Goal: Information Seeking & Learning: Learn about a topic

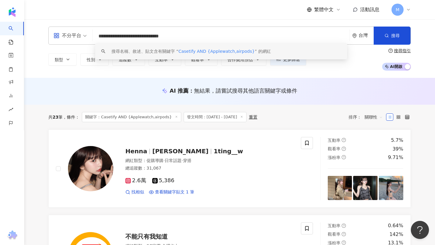
drag, startPoint x: 117, startPoint y: 37, endPoint x: 100, endPoint y: 37, distance: 16.6
click at [100, 36] on input "**********" at bounding box center [221, 35] width 252 height 11
paste input "**"
click at [102, 36] on input "**********" at bounding box center [221, 35] width 252 height 11
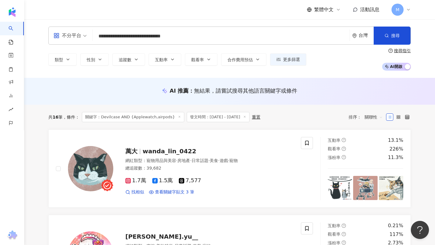
click at [162, 37] on input "**********" at bounding box center [221, 35] width 252 height 11
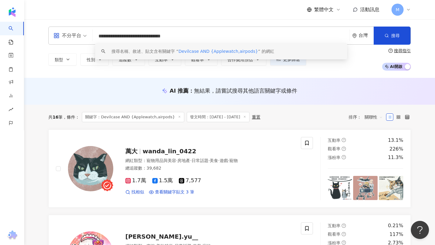
click at [203, 41] on input "**********" at bounding box center [221, 35] width 252 height 11
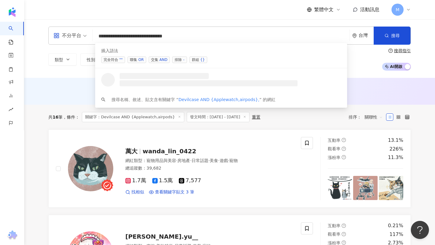
click at [139, 59] on div "OR" at bounding box center [140, 60] width 5 height 6
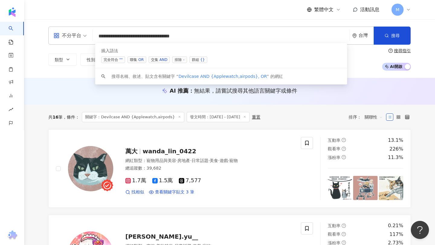
drag, startPoint x: 203, startPoint y: 34, endPoint x: 181, endPoint y: 35, distance: 22.1
click at [181, 35] on input "**********" at bounding box center [221, 35] width 252 height 11
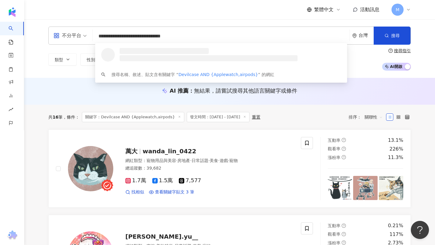
click at [162, 37] on input "**********" at bounding box center [221, 35] width 252 height 11
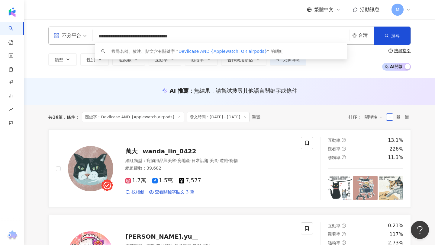
click at [204, 37] on input "**********" at bounding box center [221, 35] width 252 height 11
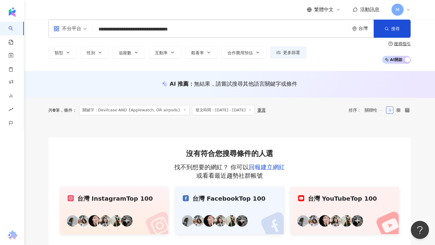
scroll to position [9, 0]
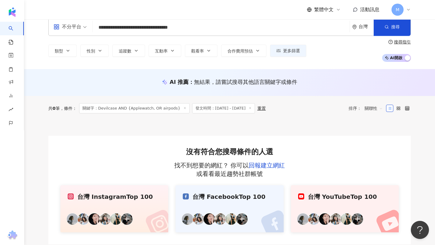
click at [169, 28] on input "**********" at bounding box center [221, 27] width 252 height 11
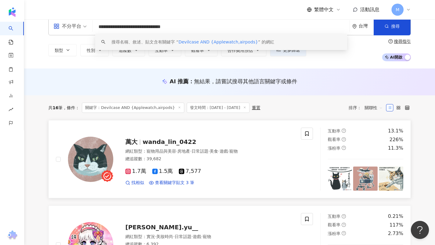
scroll to position [18, 0]
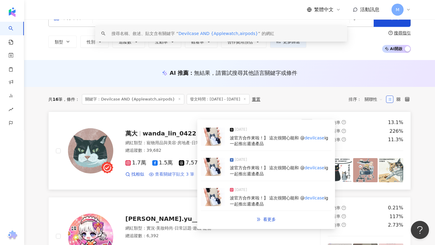
type input "**********"
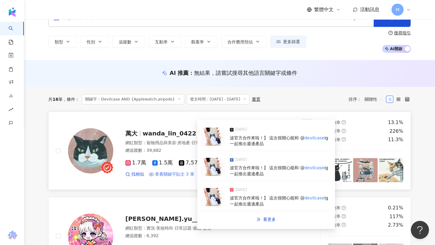
click at [182, 175] on span "查看關鍵字貼文 3 筆" at bounding box center [174, 174] width 39 height 6
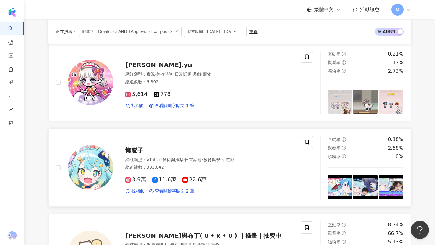
scroll to position [169, 0]
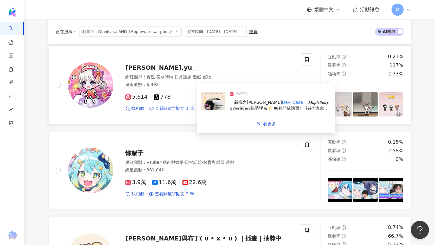
click at [181, 108] on span "查看關鍵字貼文 1 筆" at bounding box center [174, 109] width 39 height 6
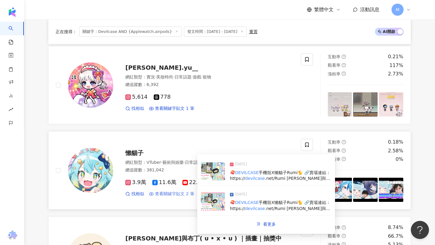
click at [171, 193] on span "查看關鍵字貼文 2 筆" at bounding box center [174, 194] width 39 height 6
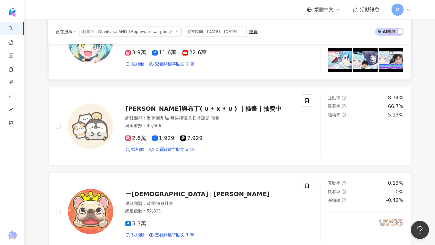
scroll to position [313, 0]
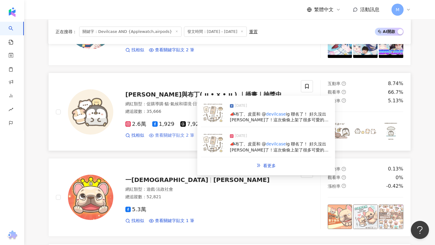
click at [173, 135] on span "查看關鍵字貼文 2 筆" at bounding box center [174, 136] width 39 height 6
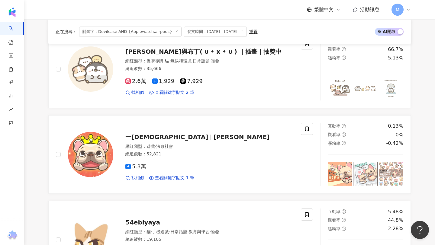
scroll to position [365, 0]
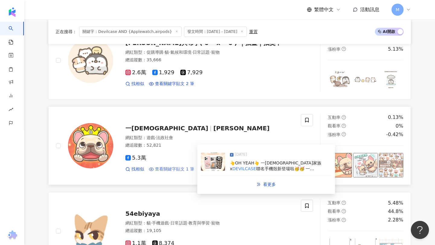
click at [179, 169] on span "查看關鍵字貼文 1 筆" at bounding box center [174, 169] width 39 height 6
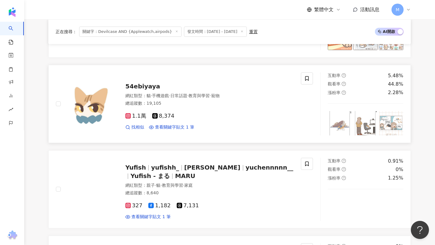
scroll to position [498, 0]
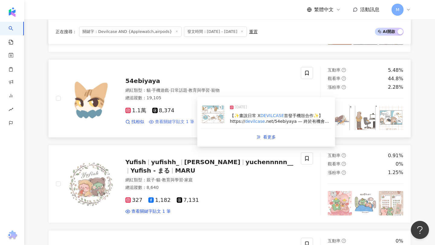
click at [168, 122] on span "查看關鍵字貼文 1 筆" at bounding box center [174, 122] width 39 height 6
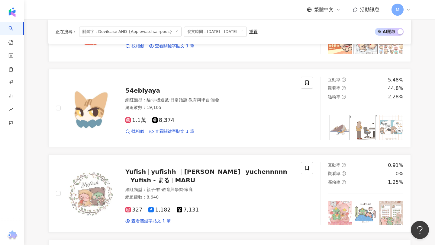
scroll to position [533, 0]
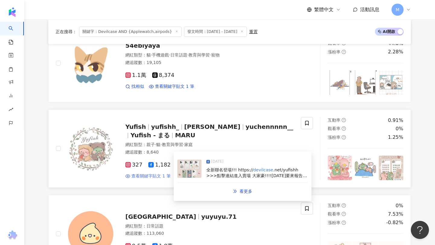
click at [156, 177] on span "查看關鍵字貼文 1 筆" at bounding box center [150, 176] width 39 height 6
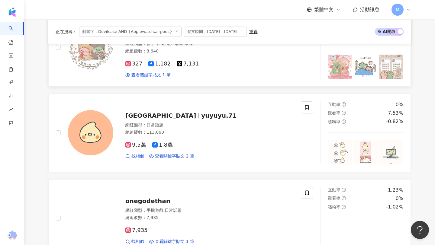
scroll to position [635, 0]
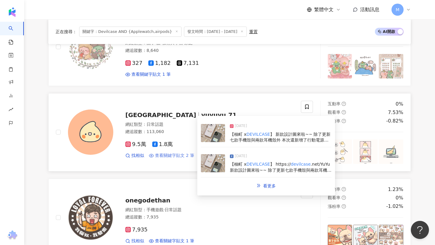
click at [178, 155] on span "查看關鍵字貼文 2 筆" at bounding box center [174, 156] width 39 height 6
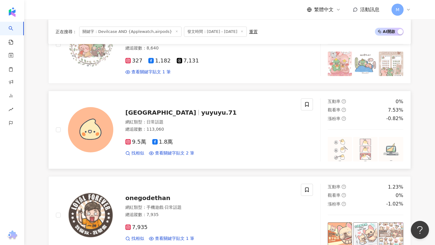
scroll to position [757, 0]
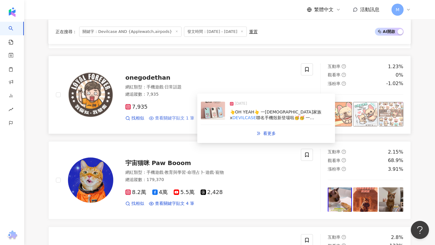
click at [182, 117] on span "查看關鍵字貼文 1 筆" at bounding box center [174, 118] width 39 height 6
click at [179, 118] on span "查看關鍵字貼文 1 筆" at bounding box center [174, 118] width 39 height 6
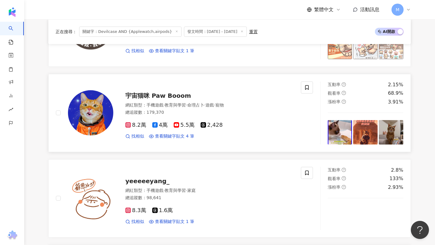
scroll to position [832, 0]
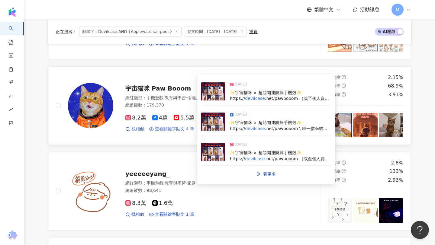
click at [178, 129] on span "查看關鍵字貼文 4 筆" at bounding box center [174, 129] width 39 height 6
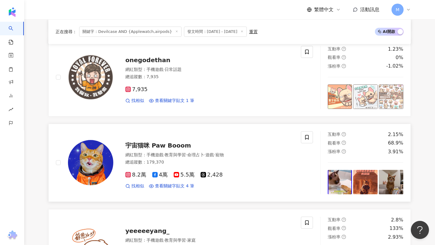
scroll to position [772, 0]
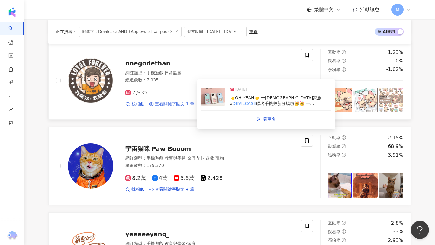
click at [164, 102] on span "查看關鍵字貼文 1 筆" at bounding box center [174, 104] width 39 height 6
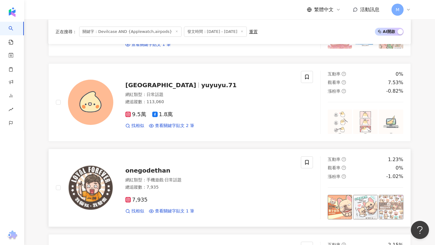
scroll to position [657, 0]
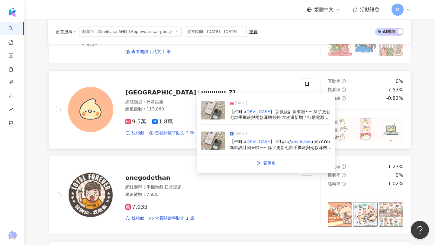
click at [172, 133] on span "查看關鍵字貼文 2 筆" at bounding box center [174, 133] width 39 height 6
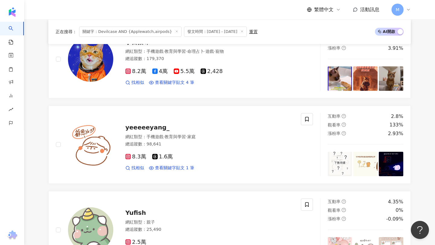
scroll to position [899, 0]
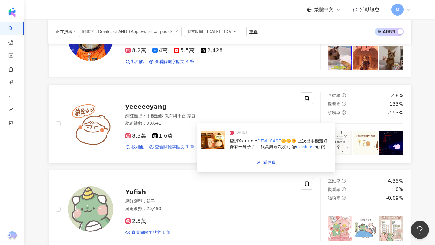
click at [177, 146] on span "查看關鍵字貼文 1 筆" at bounding box center [174, 147] width 39 height 6
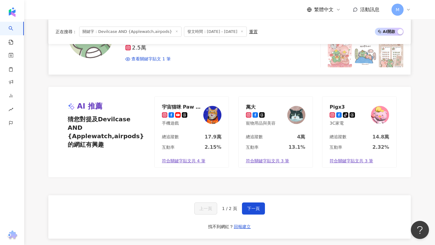
scroll to position [1149, 0]
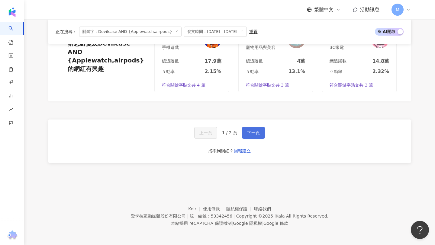
click at [258, 131] on span "下一頁" at bounding box center [253, 132] width 13 height 5
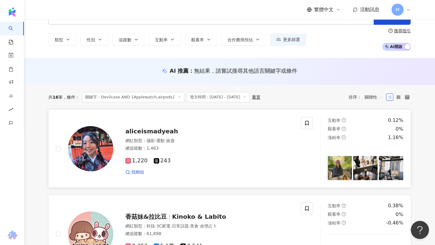
scroll to position [80, 0]
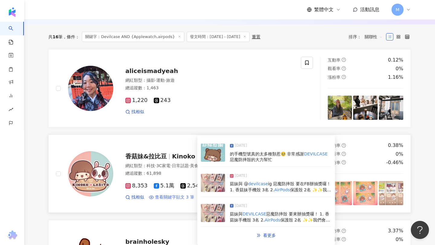
click at [181, 197] on span "查看關鍵字貼文 3 筆" at bounding box center [174, 197] width 39 height 6
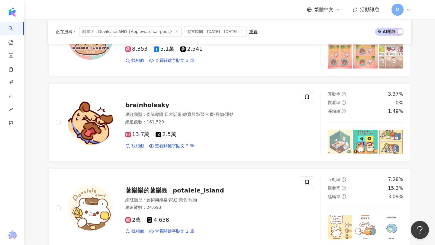
scroll to position [223, 0]
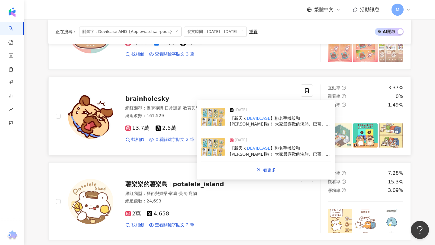
click at [175, 139] on span "查看關鍵字貼文 2 筆" at bounding box center [174, 140] width 39 height 6
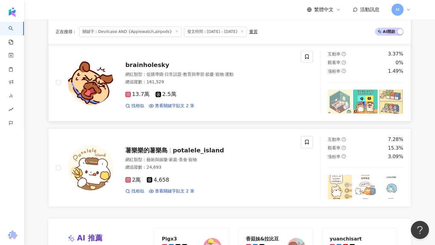
scroll to position [299, 0]
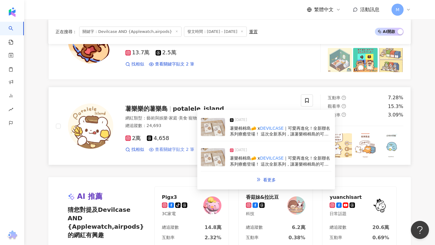
click at [165, 149] on span "查看關鍵字貼文 2 筆" at bounding box center [174, 150] width 39 height 6
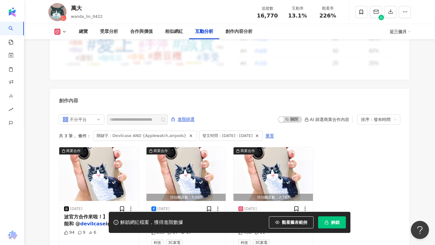
scroll to position [1863, 0]
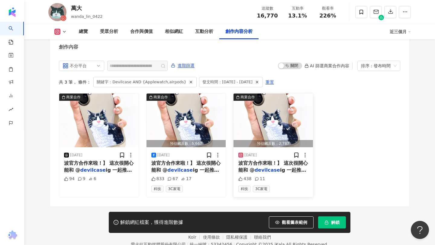
click at [267, 160] on div "波官方合作來啦！】 這次很開心能和 @ devilcase ig 一起推出週邊產品" at bounding box center [273, 167] width 70 height 14
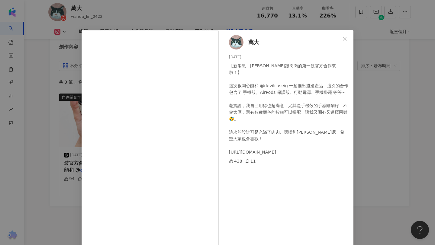
click at [255, 84] on div "【新消息！嘿尼跟肉肉的第一波官方合作來啦！】 這次很開心能和 @devilcaseig 一起推出週邊產品！這次的合作包含了 手機殼、AirPods 保護殼、行…" at bounding box center [289, 108] width 120 height 93
click at [378, 114] on div "萬大 2025/3/10 【新消息！嘿尼跟肉肉的第一波官方合作來啦！】 這次很開心能和 @devilcaseig 一起推出週邊產品！這次的合作包含了 手機殼、…" at bounding box center [217, 122] width 435 height 245
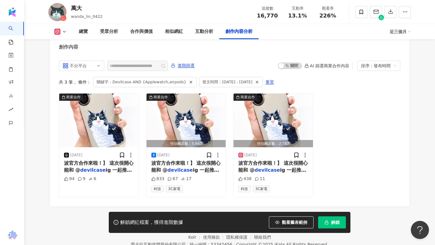
click at [61, 31] on button at bounding box center [60, 32] width 24 height 6
click at [65, 44] on button "Instagram" at bounding box center [70, 43] width 36 height 8
click at [242, 160] on span "波官方合作來啦！】 這次很開心能和 @" at bounding box center [272, 166] width 69 height 12
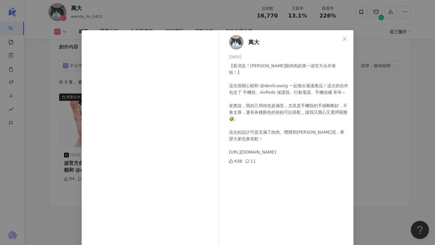
click at [434, 113] on div "萬大 2025/3/10 【新消息！嘿尼跟肉肉的第一波官方合作來啦！】 這次很開心能和 @devilcaseig 一起推出週邊產品！這次的合作包含了 手機殼、…" at bounding box center [217, 122] width 435 height 245
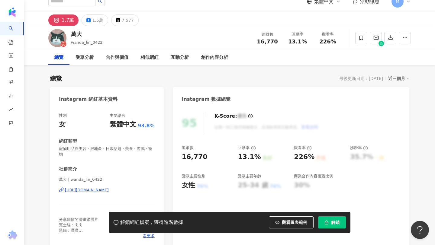
scroll to position [0, 0]
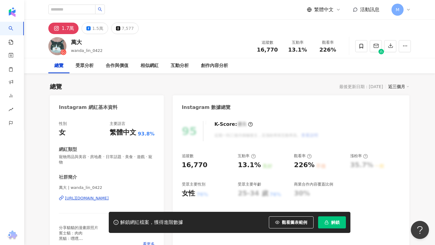
click at [82, 157] on span "寵物用品與美容 · 房地產 · 日常話題 · 美食 · 遊戲 · 寵物" at bounding box center [107, 159] width 96 height 11
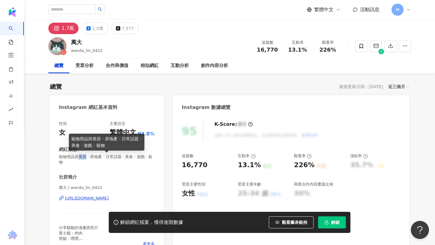
click at [82, 157] on span "寵物用品與美容 · 房地產 · 日常話題 · 美食 · 遊戲 · 寵物" at bounding box center [107, 159] width 96 height 11
copy span "寵物用品與美容 · 房地產 · 日常話題 · 美食 · 遊戲 · 寵物"
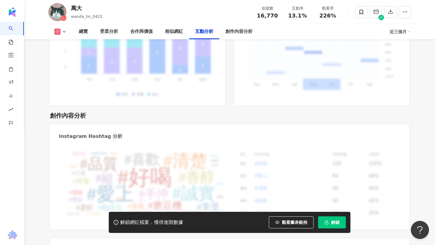
scroll to position [1863, 0]
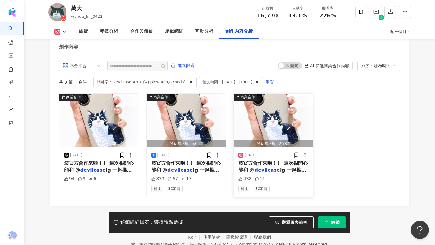
click at [260, 160] on div "波官方合作來啦！】 這次很開心能和 @ devilcase ig 一起推出週邊產品" at bounding box center [273, 167] width 70 height 14
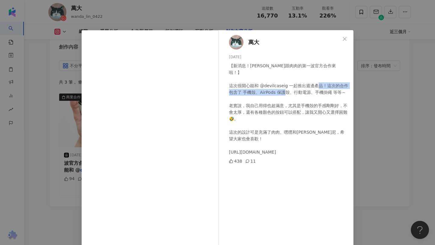
drag, startPoint x: 244, startPoint y: 86, endPoint x: 330, endPoint y: 87, distance: 85.4
click at [330, 87] on div "【新消息！嘿尼跟肉肉的第一波官方合作來啦！】 這次很開心能和 @devilcaseig 一起推出週邊產品！這次的合作包含了 手機殼、AirPods 保護殼、行…" at bounding box center [289, 108] width 120 height 93
copy div "手機殼、AirPods 保護殼、行動電源、手機掛繩"
click at [363, 80] on div "萬大 2025/3/10 【新消息！嘿尼跟肉肉的第一波官方合作來啦！】 這次很開心能和 @devilcaseig 一起推出週邊產品！這次的合作包含了 手機殼、…" at bounding box center [217, 122] width 435 height 245
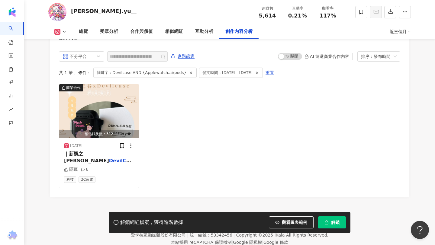
scroll to position [1825, 0]
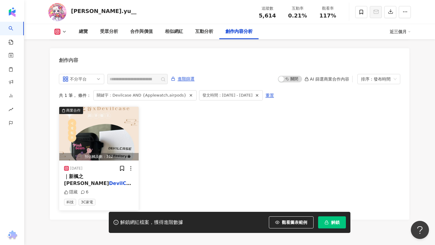
click at [104, 173] on div "｜新楓之谷 x DevilCase ｜ 𝑴𝒂𝒑𝒍𝒆𝑺𝒕𝒐𝒓𝒚 𝙭 𝑫𝒆𝒄𝒊𝒍𝑪𝒂𝒔𝒆強勢聯名⚡️ 𝟎𝟔𝟏𝟖開放購買! ⠀⌇共十九款獨家設計手機殼與其他周邊如行…" at bounding box center [99, 180] width 70 height 14
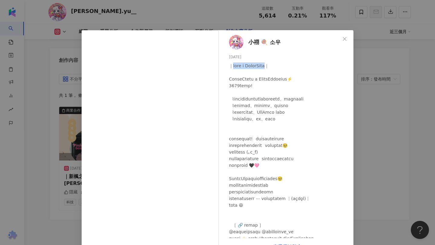
drag, startPoint x: 234, startPoint y: 66, endPoint x: 274, endPoint y: 67, distance: 39.6
click at [274, 67] on div at bounding box center [289, 155] width 120 height 186
click at [247, 67] on div at bounding box center [289, 155] width 120 height 186
drag, startPoint x: 250, startPoint y: 66, endPoint x: 234, endPoint y: 66, distance: 15.7
click at [234, 66] on div at bounding box center [289, 155] width 120 height 186
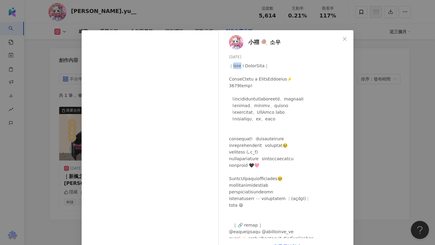
copy div "新楓之谷"
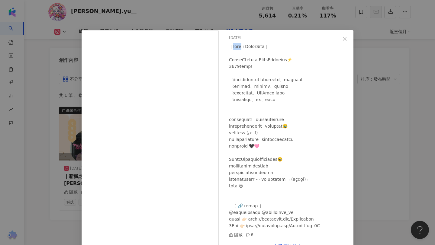
scroll to position [17, 0]
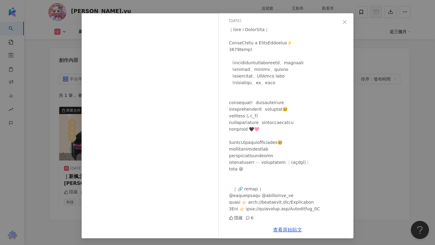
click at [267, 113] on div at bounding box center [289, 119] width 120 height 186
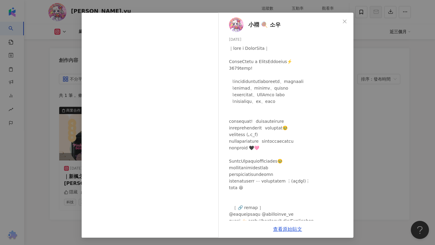
scroll to position [15, 0]
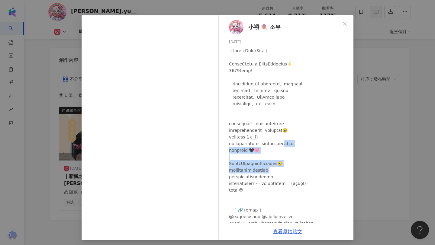
drag, startPoint x: 232, startPoint y: 144, endPoint x: 297, endPoint y: 170, distance: 69.5
click at [297, 170] on div at bounding box center [289, 140] width 120 height 186
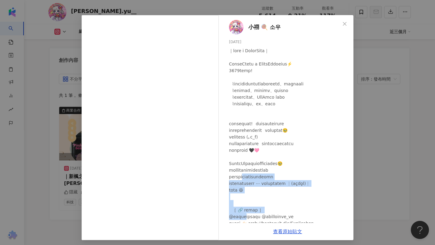
drag, startPoint x: 233, startPoint y: 178, endPoint x: 259, endPoint y: 197, distance: 32.9
click at [259, 197] on div at bounding box center [289, 140] width 120 height 186
drag, startPoint x: 258, startPoint y: 195, endPoint x: 228, endPoint y: 158, distance: 48.1
click at [227, 158] on div "小祤 🍭 소우 2025/6/23 隱藏 6" at bounding box center [288, 119] width 132 height 208
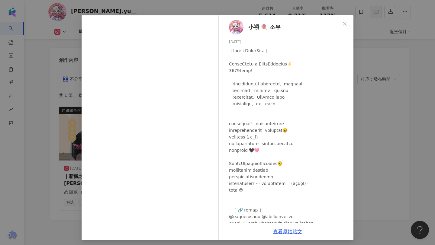
click at [254, 133] on div at bounding box center [289, 140] width 120 height 186
click at [254, 27] on span "小祤 🍭 소우" at bounding box center [264, 27] width 32 height 8
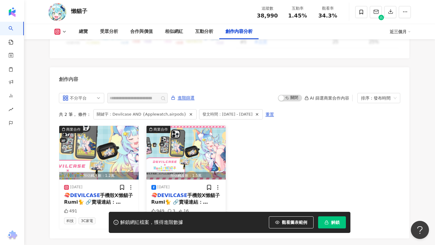
scroll to position [1844, 0]
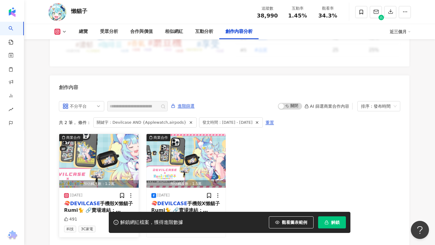
click at [101, 201] on span "手機殼X懶貓子Rumi🐈 🔗賣場連結：https://" at bounding box center [98, 210] width 69 height 19
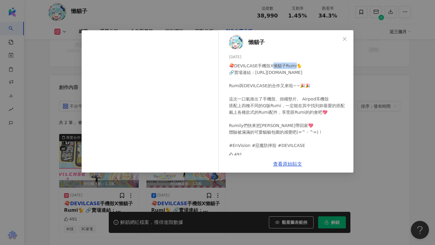
drag, startPoint x: 273, startPoint y: 66, endPoint x: 294, endPoint y: 65, distance: 21.7
click at [294, 65] on div "🍣DEVILCASE手機殼X懶貓子Rumi🐈 🔗賣場連結：https://devilcase.net/Rumi Rumi與DEVILCASE的合作又來啦~~🎉…" at bounding box center [289, 105] width 120 height 86
copy div "貓子Rumi🐈"
drag, startPoint x: 264, startPoint y: 98, endPoint x: 326, endPoint y: 97, distance: 62.8
click at [326, 97] on div "🍣DEVILCASE手機殼X懶貓子Rumi🐈 🔗賣場連結：https://devilcase.net/Rumi Rumi與DEVILCASE的合作又來啦~~🎉…" at bounding box center [289, 105] width 120 height 86
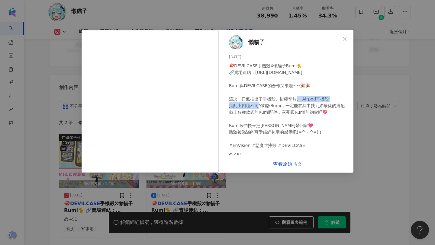
copy div "繩墊片、 Airpod耳機殼 搭配上四"
click at [342, 128] on div "🍣DEVILCASE手機殼X懶貓子Rumi🐈 🔗賣場連結：https://devilcase.net/Rumi Rumi與DEVILCASE的合作又來啦~~🎉…" at bounding box center [289, 105] width 120 height 86
click at [373, 117] on div "懶貓子 2025/3/6 🍣DEVILCASE手機殼X懶貓子Rumi🐈 🔗賣場連結：https://devilcase.net/Rumi Rumi與DEVIL…" at bounding box center [217, 122] width 435 height 245
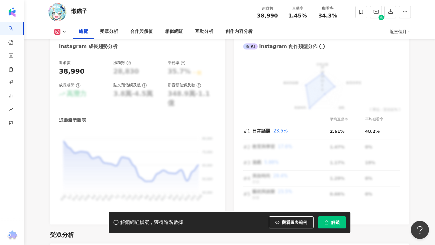
scroll to position [0, 0]
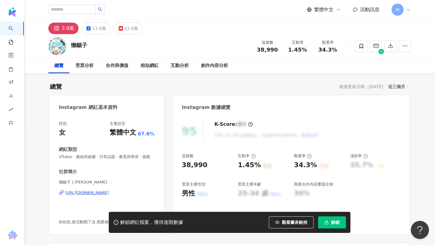
click at [83, 157] on span "VTuber · 藝術與娛樂 · 日常話題 · 教育與學習 · 遊戲" at bounding box center [107, 156] width 96 height 5
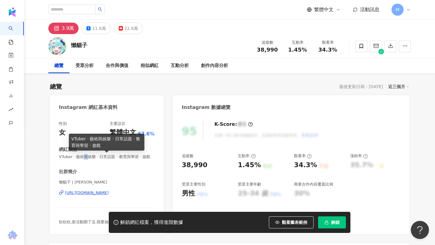
click at [83, 157] on span "VTuber · 藝術與娛樂 · 日常話題 · 教育與學習 · 遊戲" at bounding box center [107, 156] width 96 height 5
copy span "VTuber · 藝術與娛樂 · 日常話題 · 教育與學習 · 遊戲"
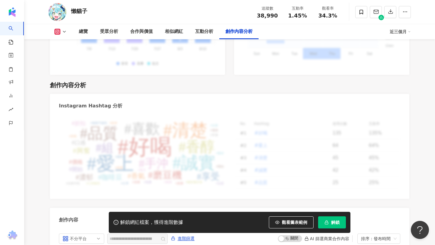
scroll to position [1877, 0]
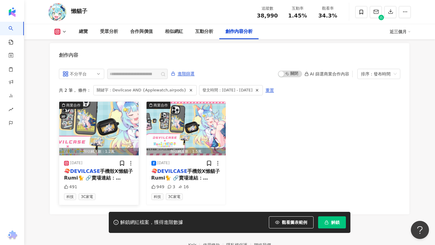
click at [85, 168] on div "🍣 DEVILCASE 手機殼X懶貓子Rumi🐈 🔗賣場連結：https:// devilcase .net/Rumi Rumi與 DEVILCASE 的合作…" at bounding box center [99, 175] width 70 height 14
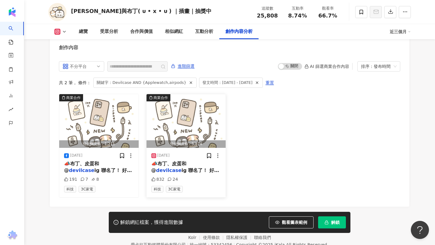
scroll to position [1849, 0]
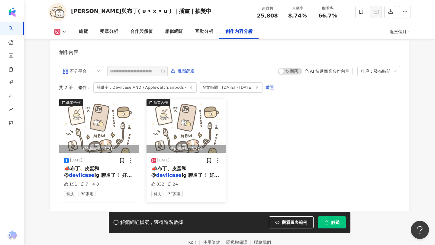
click at [191, 172] on span "ig 聯名了！ 好久沒出[PERSON_NAME]了！這次偷偷上架了很多可愛的東西ᕕ( ᐛ )ᕗ 🛒：https://" at bounding box center [185, 188] width 69 height 33
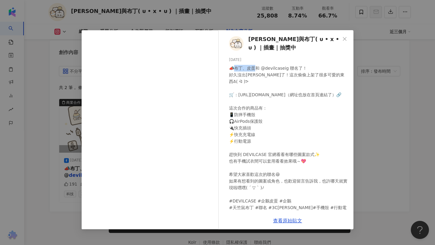
drag, startPoint x: 234, startPoint y: 68, endPoint x: 255, endPoint y: 70, distance: 21.2
click at [255, 70] on div "📣布丁、皮蛋和 @devilcaseig 聯名了！ 好久沒出[PERSON_NAME]了！這次偷偷上架了很多可愛的東西ᕕ( ᐛ )ᕗ 🛒：[URL][DOMA…" at bounding box center [289, 144] width 120 height 159
copy div "丁、皮蛋和"
drag, startPoint x: 235, startPoint y: 108, endPoint x: 252, endPoint y: 141, distance: 37.1
click at [252, 141] on div "📣布丁、皮蛋和 @devilcaseig 聯名了！ 好久沒出[PERSON_NAME]了！這次偷偷上架了很多可愛的東西ᕕ( ᐛ )ᕗ 🛒：[URL][DOMA…" at bounding box center [289, 144] width 120 height 159
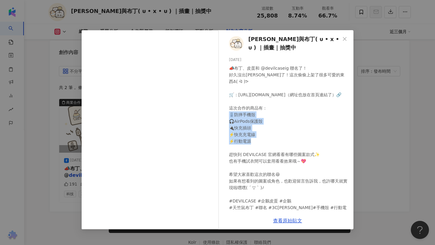
copy div "殼 🎧AirPods保護殼 🔌快充插頭 ⚡️快充充電線 ⚡️行動電源 趕快到 D"
click at [380, 166] on div "[PERSON_NAME]與[PERSON_NAME]( ᴜ • x • ᴜ ) ｜插畫｜抽獎中 [DATE] 📣布丁、皮蛋和 @devilcaseig 聯名…" at bounding box center [217, 122] width 435 height 245
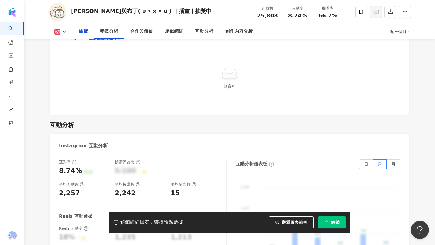
scroll to position [0, 0]
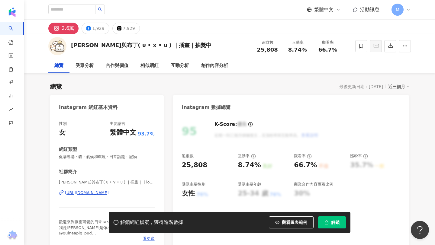
click at [78, 157] on span "促購導購 · 貓 · 氣候和環境 · 日常話題 · 寵物" at bounding box center [107, 156] width 96 height 5
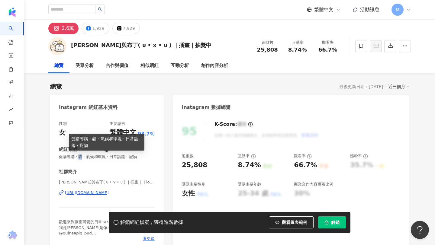
click at [78, 157] on span "促購導購 · 貓 · 氣候和環境 · 日常話題 · 寵物" at bounding box center [107, 156] width 96 height 5
copy span "促購導購 · 貓 · 氣候和環境 · 日常話題 · 寵物"
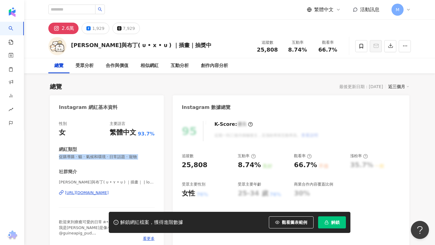
click at [79, 193] on div "[URL][DOMAIN_NAME]" at bounding box center [87, 192] width 44 height 5
click at [157, 106] on div "Instagram 網紅基本資料" at bounding box center [107, 105] width 114 height 20
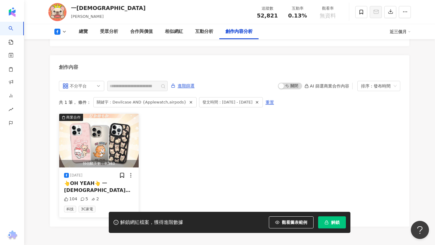
click at [104, 194] on span "聯名手機殼新登場啦🥳🥳 一神家族全員向你招手還不立刻入手 👉 http://" at bounding box center [98, 214] width 69 height 40
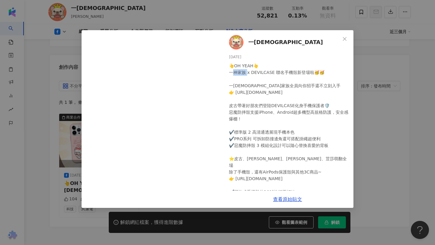
drag, startPoint x: 230, startPoint y: 72, endPoint x: 246, endPoint y: 72, distance: 15.7
click at [246, 72] on div "👆OH YEAH👆 一神家族 x DEVILCASE 聯名手機殼新登場啦🥳🥳 一神家族全員向你招手還不立刻入手 👉 http://devilcase.net/…" at bounding box center [289, 171] width 120 height 219
copy div "家族 x"
click at [386, 156] on div "一神 2025/3/25 👆OH YEAH👆 一神家族 x DEVILCASE 聯名手機殼新登場啦🥳🥳 一神家族全員向你招手還不立刻入手 👉 http://d…" at bounding box center [217, 122] width 435 height 245
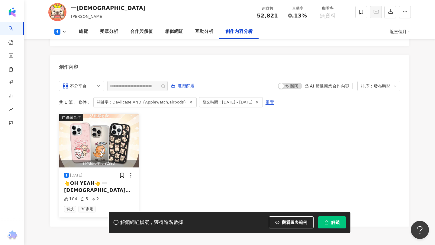
click at [117, 180] on div "👆OH YEAH👆 一神家族 x DEVILCASE 聯名手機殼新登場啦🥳🥳 一神家族全員向你招手還不立刻入手 👉 http:// devilcase .ne…" at bounding box center [99, 187] width 70 height 14
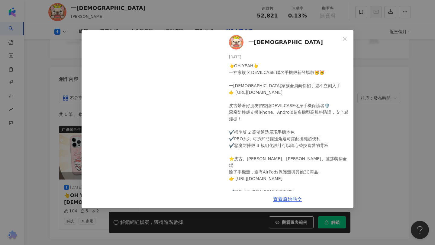
click at [36, 92] on div "一神 2025/3/25 👆OH YEAH👆 一神家族 x DEVILCASE 聯名手機殼新登場啦🥳🥳 一神家族全員向你招手還不立刻入手 👉 http://d…" at bounding box center [217, 122] width 435 height 245
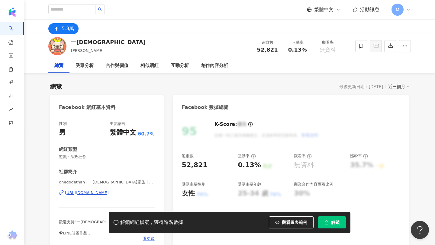
click at [72, 158] on span "遊戲 · 法政社會" at bounding box center [107, 156] width 96 height 5
copy span "遊戲 · 法政社會"
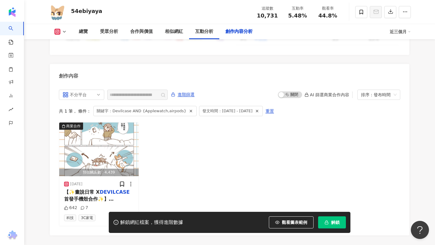
scroll to position [1858, 0]
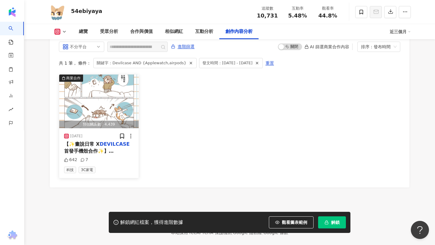
click at [100, 141] on mark "DEVILCASE" at bounding box center [115, 144] width 30 height 6
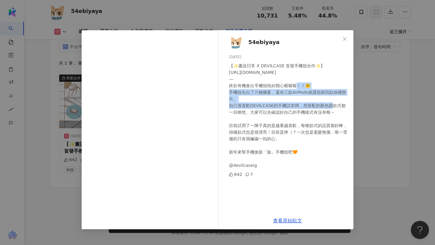
drag, startPoint x: 242, startPoint y: 86, endPoint x: 275, endPoint y: 106, distance: 38.6
click at [275, 106] on div "【✨畫說日常 X DEVILCASE 首發手機殼合作✨】 [URL][DOMAIN_NAME] — 終於有機會出手機殼啦好開心喔喔喔！！🤗 手機殼先出了六種圖…" at bounding box center [289, 115] width 120 height 106
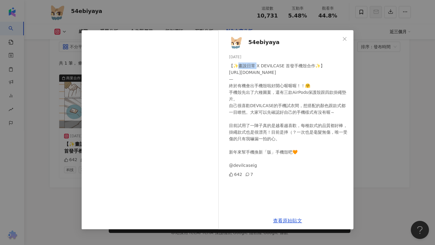
drag, startPoint x: 237, startPoint y: 65, endPoint x: 255, endPoint y: 66, distance: 18.4
click at [256, 66] on div "【✨畫說日常 X DEVILCASE 首發手機殼合作✨】 [URL][DOMAIN_NAME] — 終於有機會出手機殼啦好開心喔喔喔！！🤗 手機殼先出了六種圖…" at bounding box center [289, 115] width 120 height 106
copy div "畫說日常"
drag, startPoint x: 293, startPoint y: 92, endPoint x: 232, endPoint y: 100, distance: 60.9
click at [232, 100] on div "【✨畫說日常 X DEVILCASE 首發手機殼合作✨】 [URL][DOMAIN_NAME] — 終於有機會出手機殼啦好開心喔喔喔！！🤗 手機殼先出了六種圖…" at bounding box center [289, 115] width 120 height 106
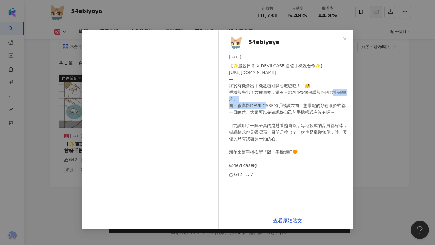
copy div "irPods保護殼跟四款掛繩墊片。"
click at [391, 151] on div "54ebiyaya 2025/1/8 【✨畫說日常 X DEVILCASE 首發手機殼合作✨】 https://devilcase.net/54ebiyaya…" at bounding box center [217, 122] width 435 height 245
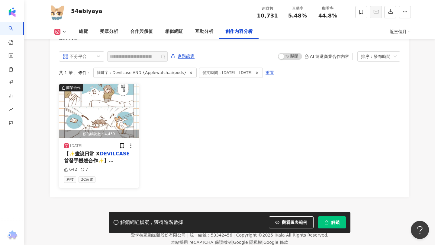
scroll to position [1846, 0]
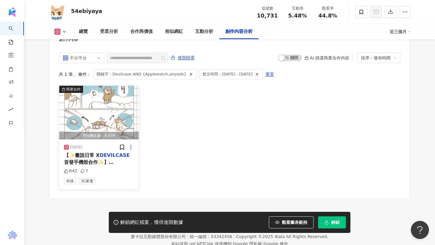
click at [100, 144] on div "2025/1/8" at bounding box center [99, 147] width 70 height 6
click at [92, 152] on div "【✨畫說日常 X DEVILCASE 首發手機殼合作✨】 https:// devilcase .net/54ebiyaya — 終於有機會出手機殼啦好開心喔…" at bounding box center [99, 159] width 70 height 14
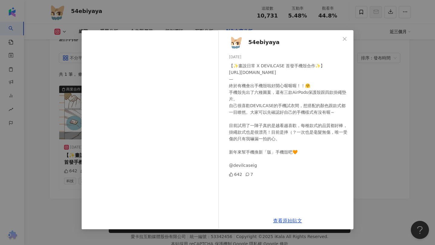
click at [31, 102] on div "54ebiyaya 2025/1/8 【✨畫說日常 X DEVILCASE 首發手機殼合作✨】 https://devilcase.net/54ebiyaya…" at bounding box center [217, 122] width 435 height 245
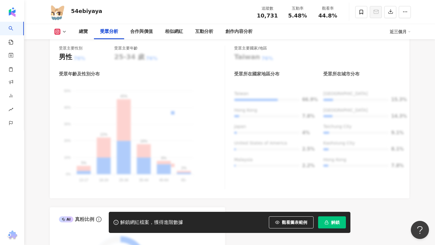
scroll to position [0, 0]
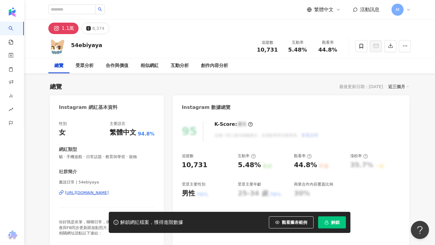
click at [68, 156] on span "貓 · 手機遊戲 · 日常話題 · 教育與學習 · 寵物" at bounding box center [107, 156] width 96 height 5
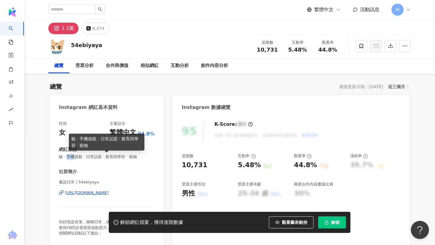
click at [68, 156] on span "貓 · 手機遊戲 · 日常話題 · 教育與學習 · 寵物" at bounding box center [107, 156] width 96 height 5
copy span "貓 · 手機遊戲 · 日常話題 · 教育與學習 · 寵物"
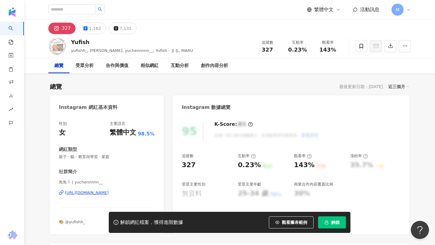
scroll to position [1865, 0]
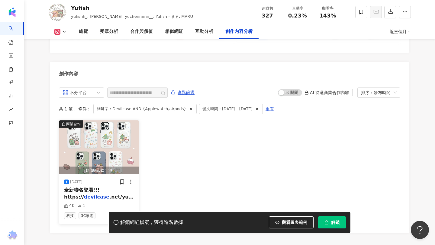
click at [98, 187] on div "全新聯名登場!!! https:// devilcase .net/yufishh >>>點擊連結進入賣場 大家豪!!!![DATE]要來報告一個好消息o̴̶…" at bounding box center [99, 194] width 70 height 14
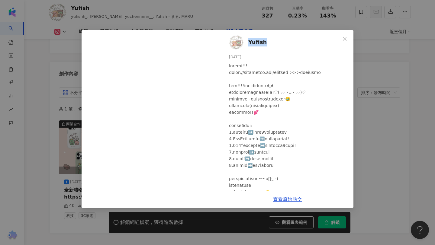
drag, startPoint x: 272, startPoint y: 40, endPoint x: 248, endPoint y: 40, distance: 24.2
click at [248, 40] on div "Yufish [DATE] 40 1" at bounding box center [288, 110] width 132 height 161
copy span "Yufish"
click at [23, 64] on div "Yufish [DATE] 40 1 查看原始貼文" at bounding box center [217, 122] width 435 height 245
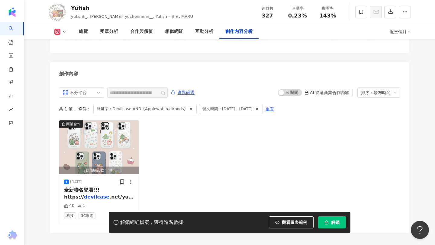
click at [148, 120] on div "商業合作 預估觸及數：38 [DATE] 全新聯名登場!!! https:// devilcase .net/yufishh >>>點擊連結進入賣場 大家豪!…" at bounding box center [229, 172] width 341 height 104
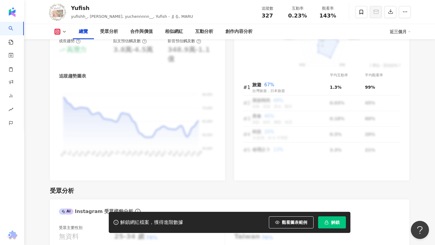
scroll to position [0, 0]
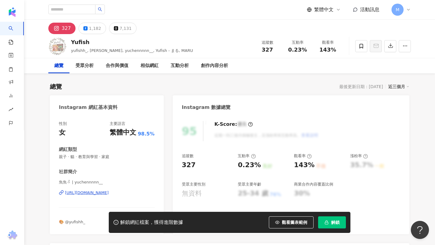
click at [98, 193] on div "[URL][DOMAIN_NAME]" at bounding box center [87, 192] width 44 height 5
click at [101, 156] on span "親子 · 貓 · 教育與學習 · 家庭" at bounding box center [107, 156] width 96 height 5
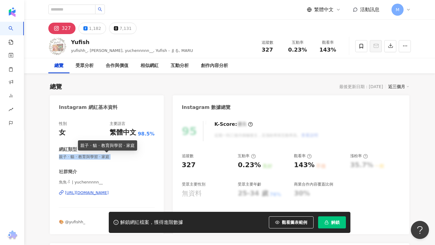
click at [101, 156] on span "親子 · 貓 · 教育與學習 · 家庭" at bounding box center [107, 156] width 96 height 5
click at [124, 161] on div "性別 女 主要語言 繁體中文 98.5% 網紅類型 親子 · 貓 · 教育與學習 · 家庭 社群簡介 魚魚ᰔᩚ | yuchennnnn__ [URL][DO…" at bounding box center [107, 173] width 96 height 104
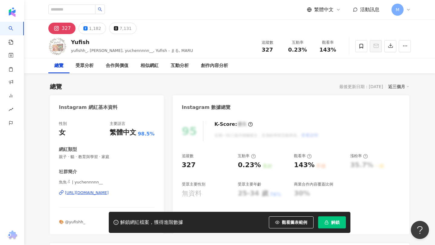
click at [88, 155] on span "親子 · 貓 · 教育與學習 · 家庭" at bounding box center [107, 156] width 96 height 5
click at [85, 158] on span "親子 · 貓 · 教育與學習 · 家庭" at bounding box center [107, 156] width 96 height 5
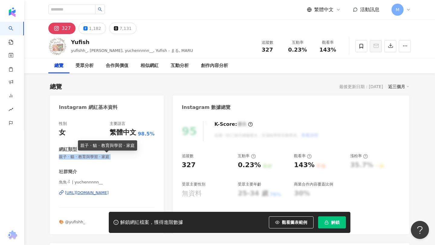
click at [85, 158] on span "親子 · 貓 · 教育與學習 · 家庭" at bounding box center [107, 156] width 96 height 5
copy span "親子 · 貓 · 教育與學習 · 家庭"
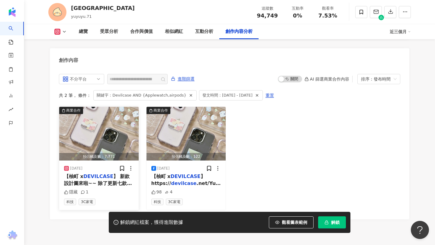
click at [109, 174] on span "】 新款設計圖來啦~~ 除了更新七款手機殼與兩款耳機殼外 本次還新增了行動電源、充電線、充電頭 大家喜歡的線條疊疊樂款也新增啾波款囉!(可選黑or白線) 把啾…" at bounding box center [98, 200] width 69 height 53
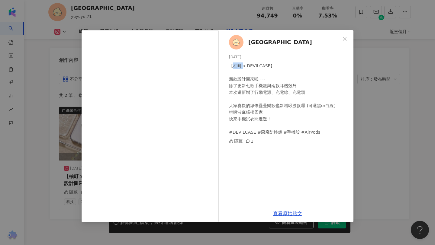
drag, startPoint x: 234, startPoint y: 65, endPoint x: 242, endPoint y: 65, distance: 8.8
click at [242, 65] on div "【柚町 x DEVILCASE】 新款設計圖來啦~~ 除了更新七款手機殼與兩款耳機殼外 本次還新增了行動電源、充電線、充電頭 大家喜歡的線條疊疊樂款也新增啾波…" at bounding box center [289, 98] width 120 height 73
copy div "柚町"
click at [392, 148] on div "柚町 [DATE] 【柚町 x DEVILCASE】 新款設計圖來啦~~ 除了更新七款手機殼與兩款耳機殼外 本次還新增了行動電源、充電線、充電頭 大家喜歡的線…" at bounding box center [217, 122] width 435 height 245
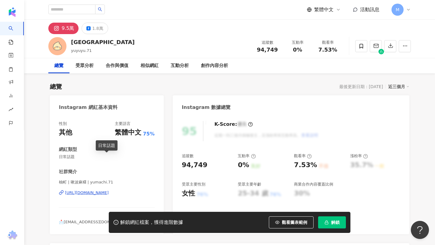
click at [70, 156] on span "日常話題" at bounding box center [107, 156] width 96 height 5
copy span "日常話題"
click at [72, 195] on div "https://www.instagram.com/yumachi.71/" at bounding box center [87, 192] width 44 height 5
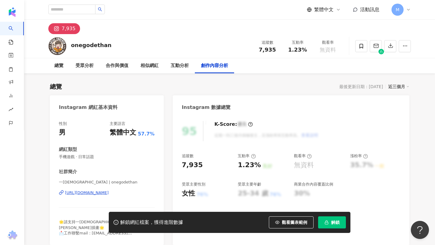
click at [81, 194] on div "[URL][DOMAIN_NAME]" at bounding box center [87, 192] width 44 height 5
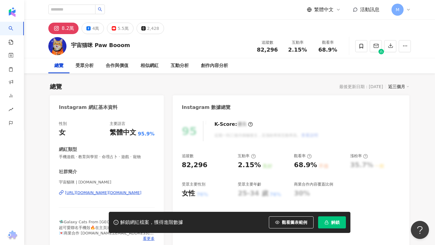
click at [85, 193] on div "[URL][DOMAIN_NAME][DOMAIN_NAME]" at bounding box center [103, 192] width 76 height 5
click at [67, 157] on span "手機遊戲 · 教育與學習 · 命理占卜 · 遊戲 · 寵物" at bounding box center [107, 156] width 96 height 5
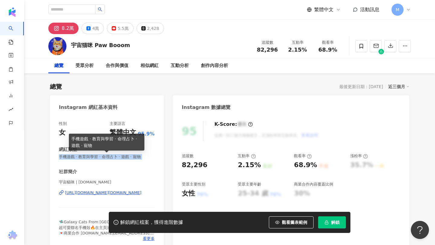
click at [67, 157] on span "手機遊戲 · 教育與學習 · 命理占卜 · 遊戲 · 寵物" at bounding box center [107, 156] width 96 height 5
copy span "手機遊戲 · 教育與學習 · 命理占卜 · 遊戲 · 寵物"
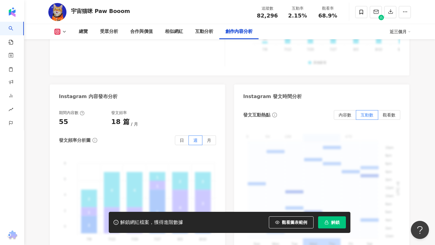
scroll to position [1880, 0]
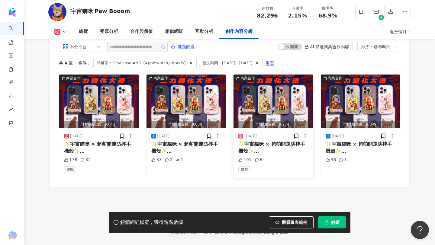
click at [269, 141] on span "✨宇宙貓咪 × 超萌開運防摔手機殼✨ https://" at bounding box center [271, 150] width 67 height 19
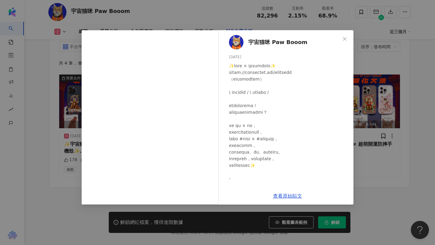
click at [59, 101] on div "宇宙猫咪 Paw Booom 2025/5/19 191 6 查看原始貼文" at bounding box center [217, 122] width 435 height 245
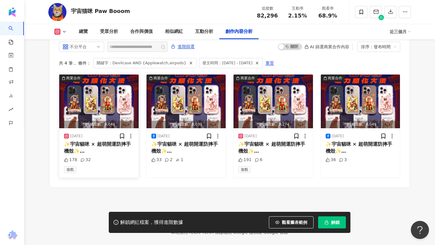
click at [87, 141] on span "✨宇宙貓咪 × 超萌開運防摔手機殼✨ https://" at bounding box center [97, 150] width 67 height 19
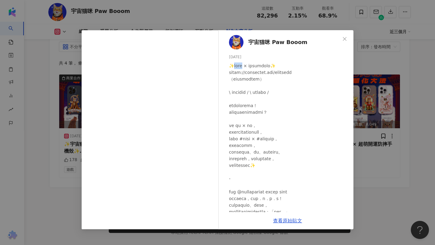
drag, startPoint x: 234, startPoint y: 66, endPoint x: 249, endPoint y: 66, distance: 15.1
click at [249, 66] on div at bounding box center [289, 191] width 120 height 259
copy div "宇宙貓咪"
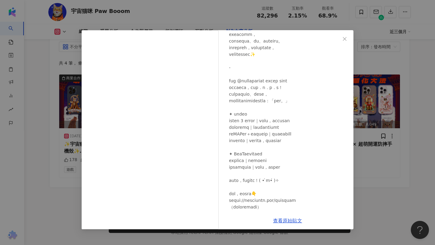
scroll to position [118, 0]
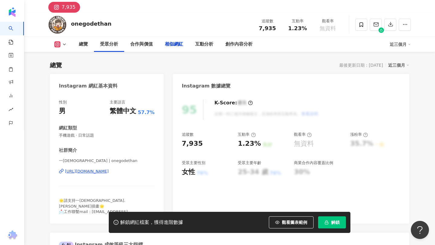
scroll to position [1862, 0]
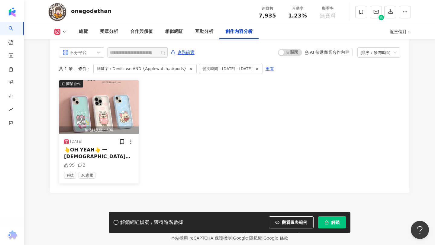
click at [110, 147] on div "👆OH YEAH👆 一神家族 x DEVILCASE 聯名手機殼新登場啦🥳🥳 一神家族全員向你招手還不立刻入手 👉 http:// devilcase .ne…" at bounding box center [99, 154] width 70 height 14
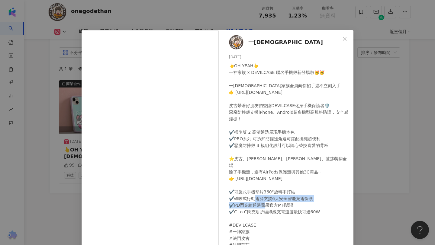
drag, startPoint x: 242, startPoint y: 198, endPoint x: 258, endPoint y: 204, distance: 18.0
click at [258, 204] on div "👆OH YEAH👆 一神家族 x DEVILCASE 聯名手機殼新登場啦🥳🥳 一神家族全員向你招手還不立刻入手 👉 http://devilcase.net/…" at bounding box center [289, 171] width 120 height 219
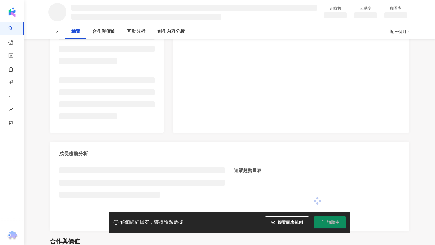
scroll to position [684, 0]
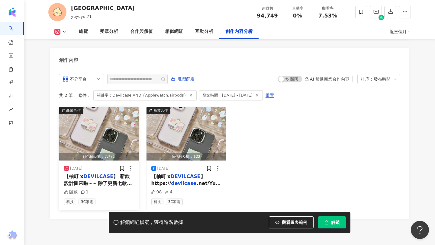
click at [109, 174] on span "】 新款設計圖來啦~~ 除了更新七款手機殼與兩款耳機殼外 本次還新增了行動電源、充電線、充電頭 大家喜歡的線條疊疊樂款也新增啾波款囉!(可選黑or白線) 把啾…" at bounding box center [98, 200] width 69 height 53
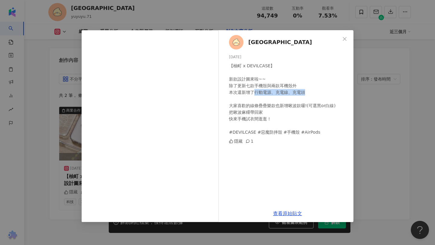
drag, startPoint x: 255, startPoint y: 92, endPoint x: 306, endPoint y: 95, distance: 50.8
click at [306, 95] on div "【柚町 x DEVILCASE】 新款設計圖來啦~~ 除了更新七款手機殼與兩款耳機殼外 本次還新增了行動電源、充電線、充電頭 大家喜歡的線條疊疊樂款也新增啾波…" at bounding box center [289, 98] width 120 height 73
copy div "行動電源、充電線、充電頭"
click at [367, 139] on div "柚町 [DATE] 【柚町 x DEVILCASE】 新款設計圖來啦~~ 除了更新七款手機殼與兩款耳機殼外 本次還新增了行動電源、充電線、充電頭 大家喜歡的線…" at bounding box center [217, 122] width 435 height 245
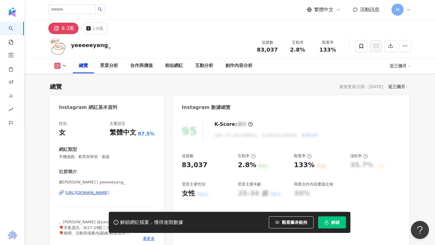
scroll to position [40, 0]
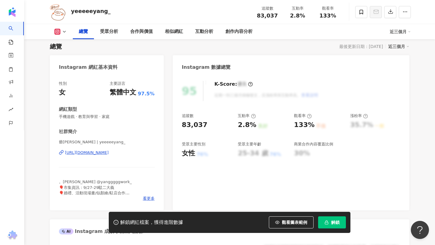
click at [109, 152] on div "[URL][DOMAIN_NAME]" at bounding box center [87, 152] width 44 height 5
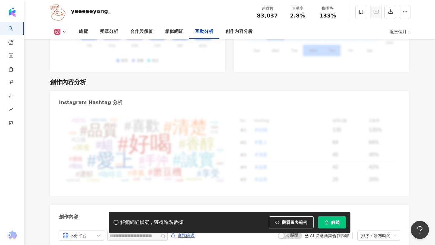
scroll to position [1873, 0]
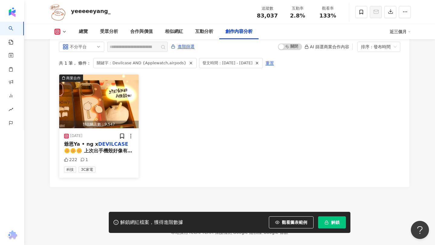
click at [97, 148] on span "🌼🌼🌼 上次出手機殼好像有一陣子了～ 很高興這次收到 @" at bounding box center [98, 157] width 68 height 19
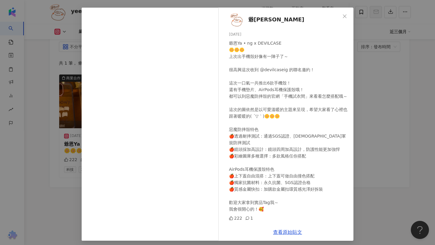
scroll to position [26, 0]
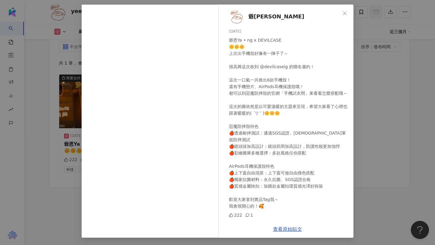
click at [362, 95] on div "爺恩YA·NG [DATE] 爺恩Ya • ng x DEVILCASE 🌼🌼🌼 上次出手機殼好像有一陣子了～ 很高興這次收到 @devilcaseig 的聯…" at bounding box center [217, 122] width 435 height 245
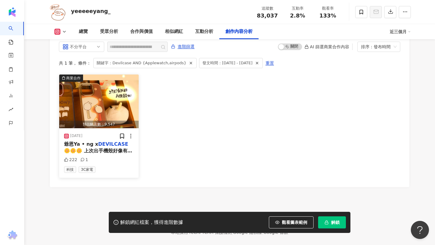
click at [99, 144] on div "爺恩Ya • ng x DEVILCASE 🌼🌼🌼 上次出手機殼好像有一陣子了～ 很高興這次收到 @ devilcase ig 的聯名邀約！ 這次一口氣一共推…" at bounding box center [99, 148] width 70 height 14
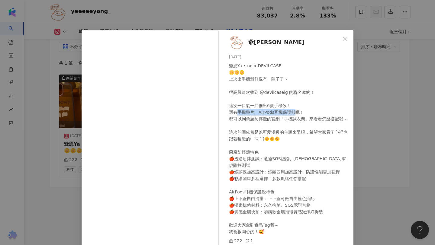
drag, startPoint x: 236, startPoint y: 113, endPoint x: 296, endPoint y: 111, distance: 59.8
click at [296, 111] on div "爺恩Ya • ng x DEVILCASE 🌼🌼🌼 上次出手機殼好像有一陣子了～ 很高興這次收到 @devilcaseig 的聯名邀約！ 這次一口氣一共推出6…" at bounding box center [289, 148] width 120 height 173
copy div "片、AirPods耳機保護殼哦！"
click at [380, 114] on div "爺恩YA·NG 2025/4/18 爺恩Ya • ng x DEVILCASE 🌼🌼🌼 上次出手機殼好像有一陣子了～ 很高興這次收到 @devilcaseig…" at bounding box center [217, 122] width 435 height 245
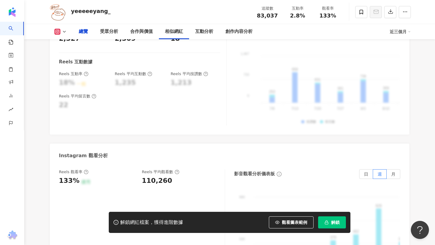
scroll to position [0, 0]
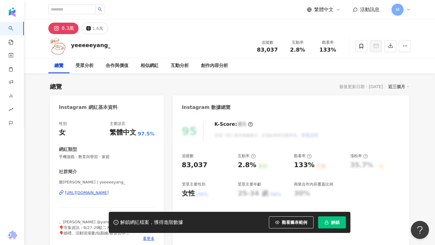
click at [88, 157] on span "手機遊戲 · 教育與學習 · 家庭" at bounding box center [107, 156] width 96 height 5
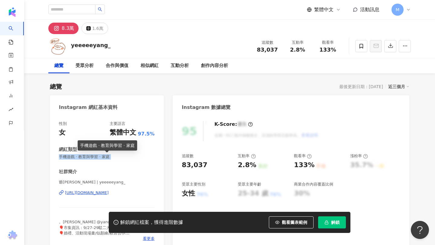
click at [88, 157] on span "手機遊戲 · 教育與學習 · 家庭" at bounding box center [107, 156] width 96 height 5
copy span "手機遊戲 · 教育與學習 · 家庭"
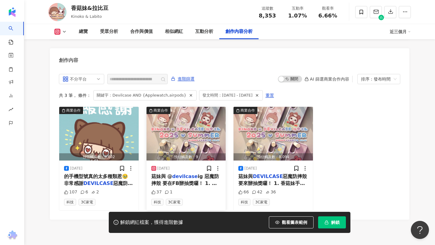
click at [188, 174] on span "ig 惡魔防摔殼 要在FB辦抽獎囉！ 1. 香菇妹手機殼 3名 2." at bounding box center [185, 183] width 68 height 19
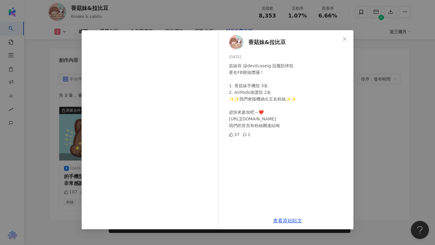
click at [383, 154] on div "香菇妹&拉比豆 [DATE] 菇妹與 @devilcaseig 惡魔防摔殼 要在FB辦抽獎囉！ 1. 香菇妹手機殼 3名 2. AirPods保護殼 2名 ✨…" at bounding box center [217, 122] width 435 height 245
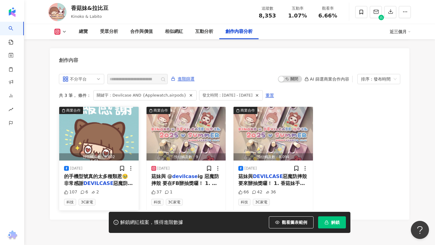
click at [117, 174] on span "的手機型號真的太多種類惹🥹 非常感謝" at bounding box center [96, 180] width 64 height 12
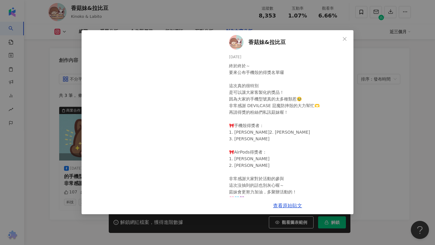
click at [364, 149] on div "香菇妹&拉比豆 2025/7/2 終於終於～ 要來公布手機殼的得獎名單囉 這次真的很特別 是可以讓大家客製化的獎品！ 因為大家的手機型號真的太多種類惹🥹 非常…" at bounding box center [217, 122] width 435 height 245
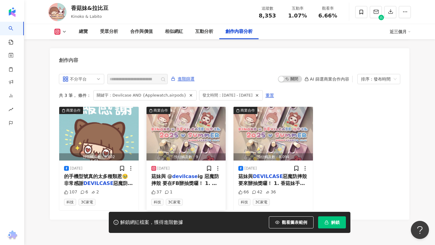
click at [200, 174] on span "ig 惡魔防摔殼 要在FB辦抽獎囉！ 1. 香菇妹手機殼 3名 2." at bounding box center [185, 183] width 68 height 19
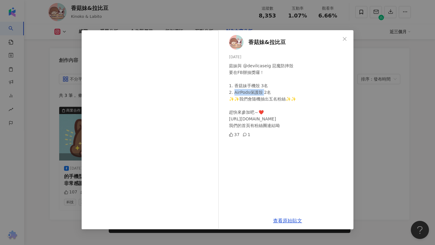
drag, startPoint x: 262, startPoint y: 91, endPoint x: 234, endPoint y: 92, distance: 28.1
click at [234, 92] on div "菇妹與 @devilcaseig 惡魔防摔殼 要在FB辦抽獎囉！ 1. 香菇妹手機殼 3名 2. AirPods保護殼 2名 ✨✨我們會隨機抽出五名粉絲✨✨ …" at bounding box center [289, 95] width 120 height 66
copy div "AirPods保護殼"
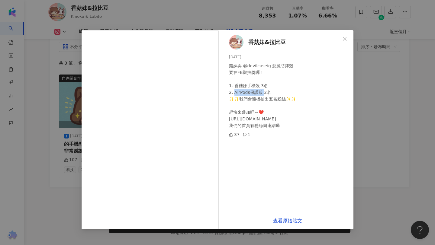
click at [267, 40] on span "香菇妹&拉比豆" at bounding box center [266, 42] width 37 height 8
click at [75, 104] on div "香菇妹&拉比豆 2025/6/23 菇妹與 @devilcaseig 惡魔防摔殼 要在FB辦抽獎囉！ 1. 香菇妹手機殼 3名 2. AirPods保護殼 2…" at bounding box center [217, 122] width 435 height 245
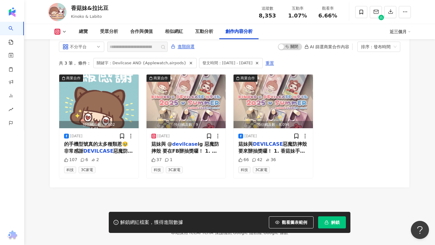
click at [62, 30] on icon at bounding box center [64, 31] width 5 height 5
click at [73, 41] on button "Instagram" at bounding box center [70, 43] width 36 height 8
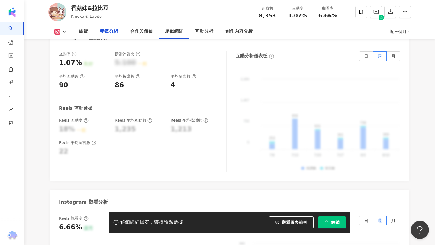
scroll to position [0, 0]
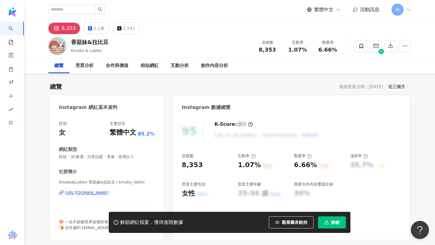
click at [82, 194] on div "https://www.instagram.com/kinoko_labito/" at bounding box center [87, 192] width 44 height 5
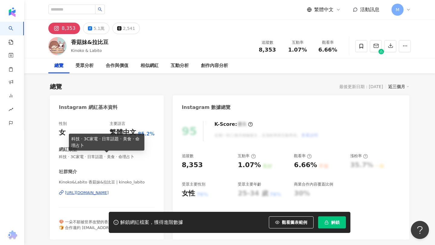
click at [86, 158] on span "科技 · 3C家電 · 日常話題 · 美食 · 命理占卜" at bounding box center [107, 156] width 96 height 5
copy span "科技 · 3C家電 · 日常話題 · 美食 · 命理占卜"
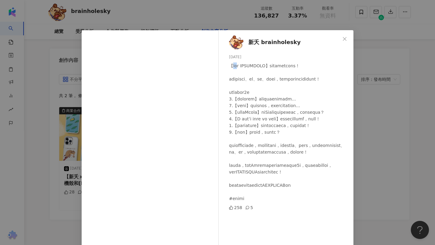
drag, startPoint x: 234, startPoint y: 66, endPoint x: 242, endPoint y: 66, distance: 7.9
click at [242, 66] on div at bounding box center [289, 131] width 120 height 139
copy div "新夭"
click at [381, 150] on div "新夭 brainholesky 2025/4/24 258 5 查看原始貼文" at bounding box center [217, 122] width 435 height 245
